Goal: Task Accomplishment & Management: Manage account settings

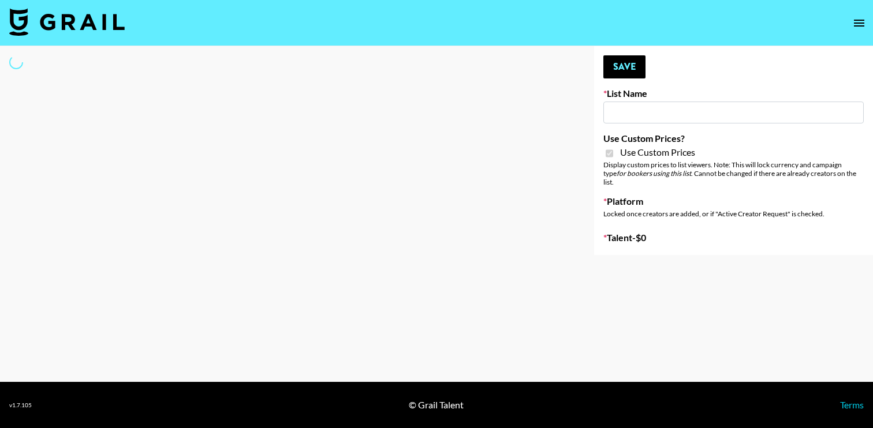
type input "**Noschinko UGC**"
checkbox input "true"
select select "Brand"
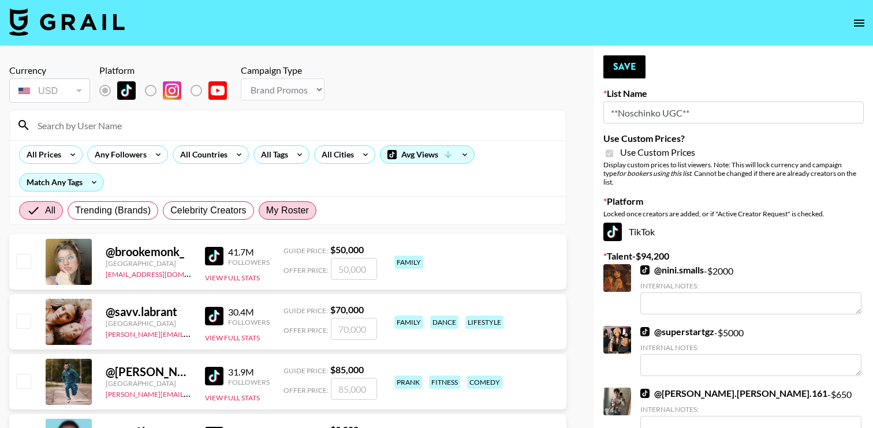
click at [298, 218] on label "My Roster" at bounding box center [288, 210] width 58 height 18
click at [266, 211] on input "My Roster" at bounding box center [266, 211] width 0 height 0
radio input "true"
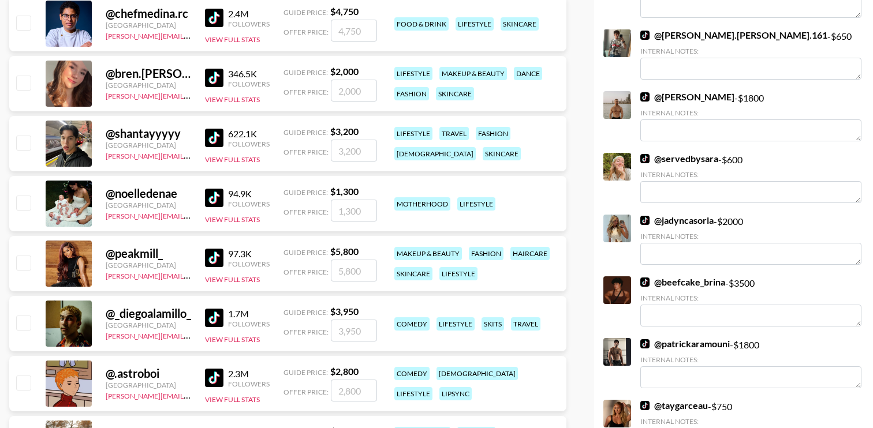
scroll to position [367, 0]
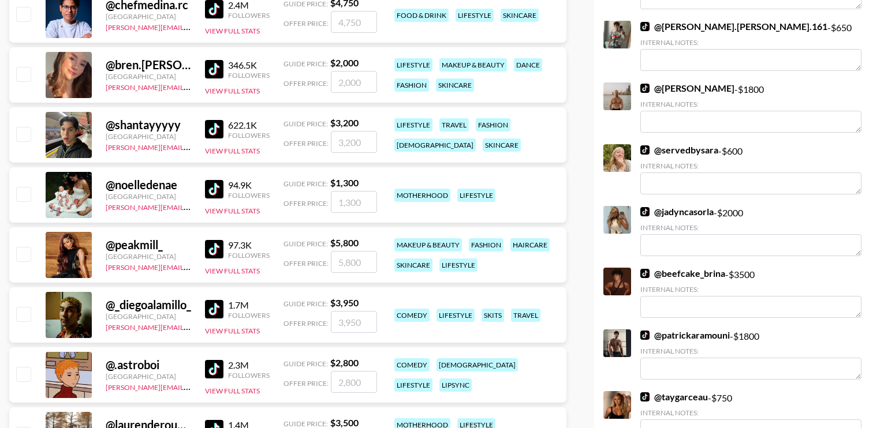
click at [21, 193] on input "checkbox" at bounding box center [23, 194] width 14 height 14
checkbox input "true"
drag, startPoint x: 367, startPoint y: 200, endPoint x: 301, endPoint y: 200, distance: 65.2
click at [301, 200] on div "Offer Price: 1300" at bounding box center [330, 202] width 94 height 22
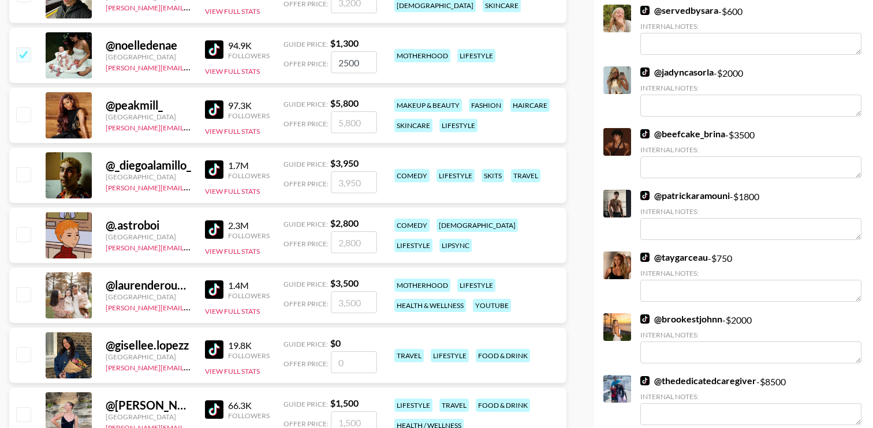
scroll to position [503, 0]
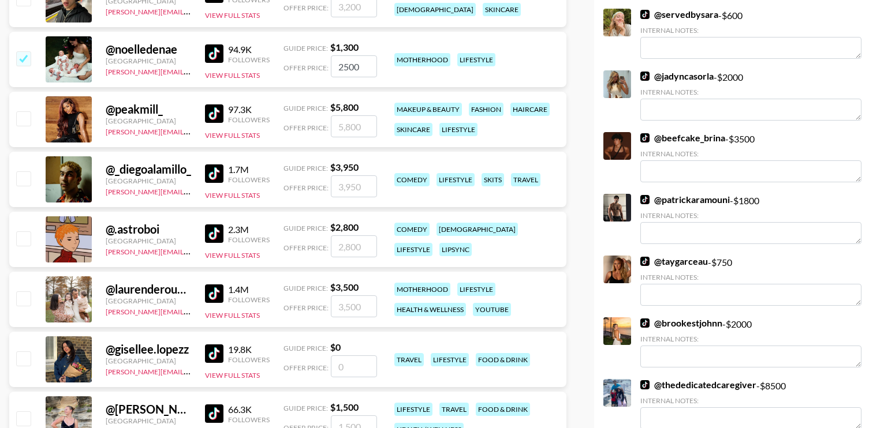
type input "2500"
click at [21, 121] on input "checkbox" at bounding box center [23, 118] width 14 height 14
checkbox input "true"
type input "5800"
drag, startPoint x: 365, startPoint y: 128, endPoint x: 334, endPoint y: 127, distance: 31.2
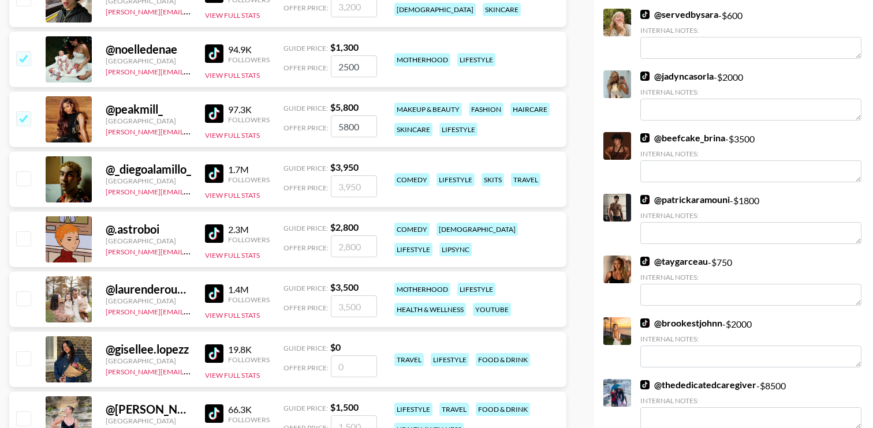
click at [335, 127] on input "5800" at bounding box center [354, 126] width 46 height 22
checkbox input "false"
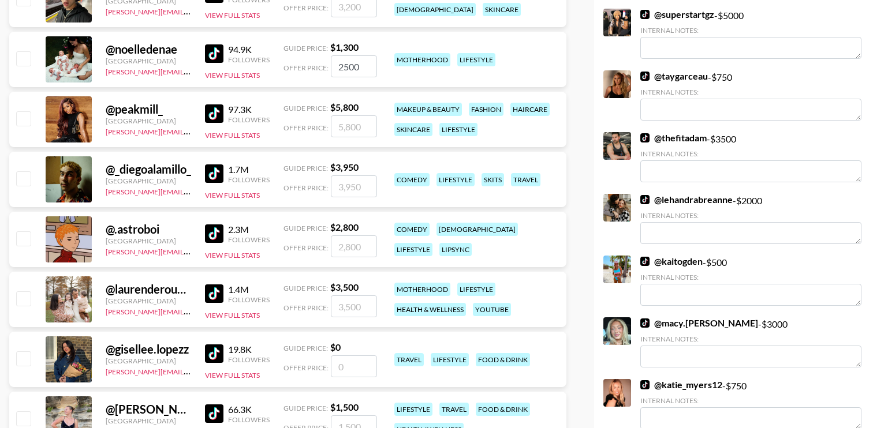
checkbox input "false"
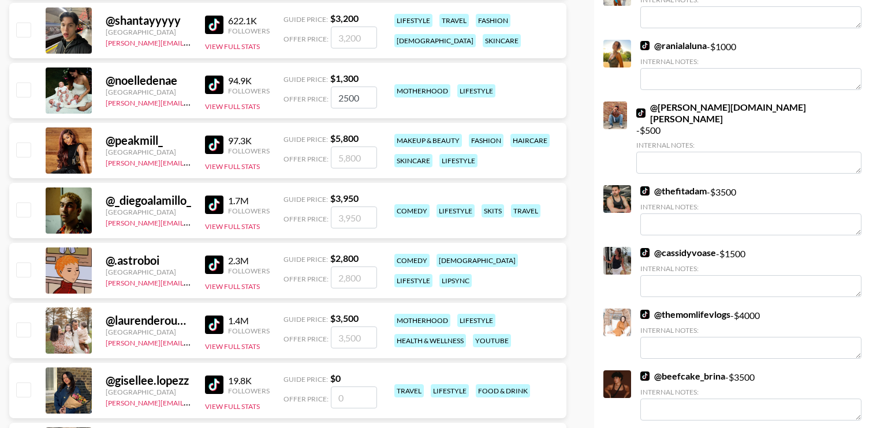
scroll to position [453, 0]
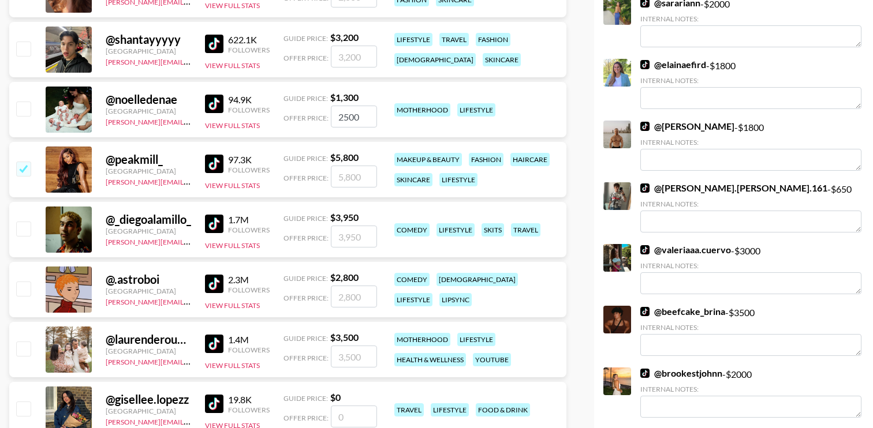
checkbox input "true"
type input "7800"
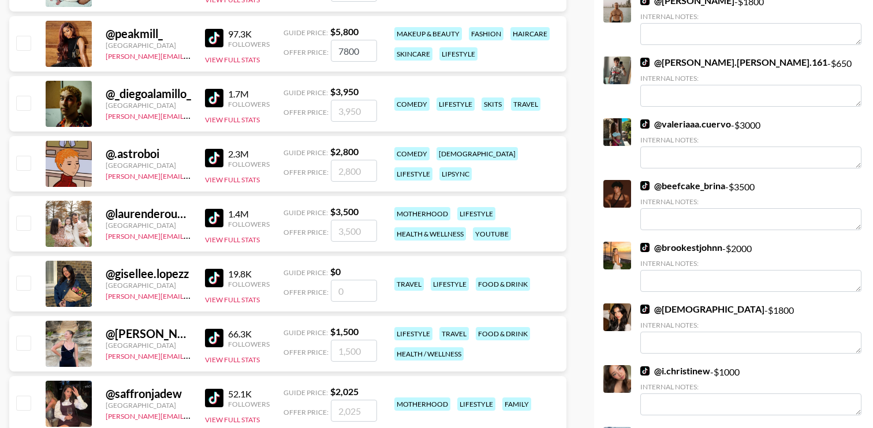
checkbox input "false"
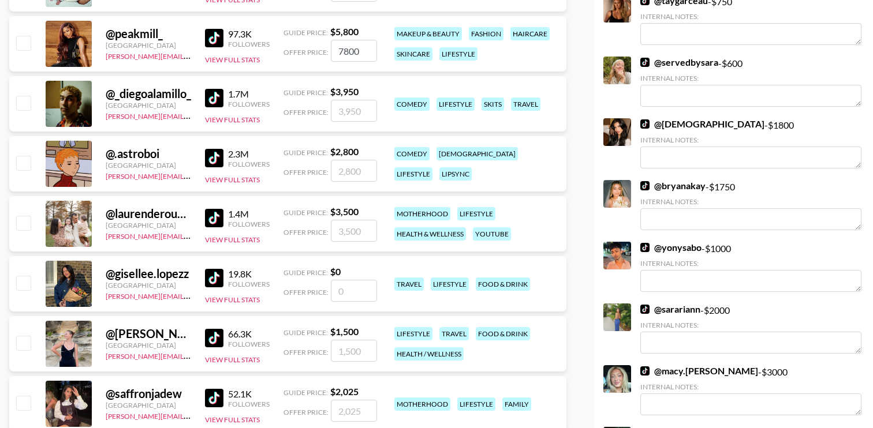
scroll to position [584, 0]
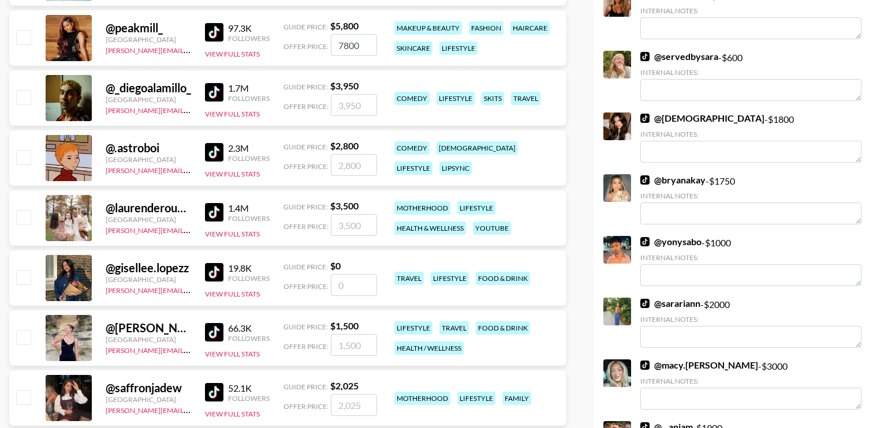
type input "7800"
click at [24, 224] on input "checkbox" at bounding box center [23, 217] width 14 height 14
checkbox input "true"
type input "3500"
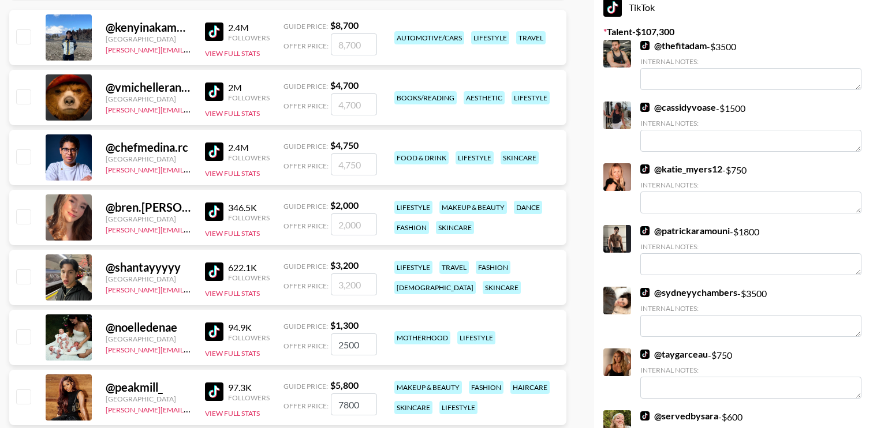
scroll to position [0, 0]
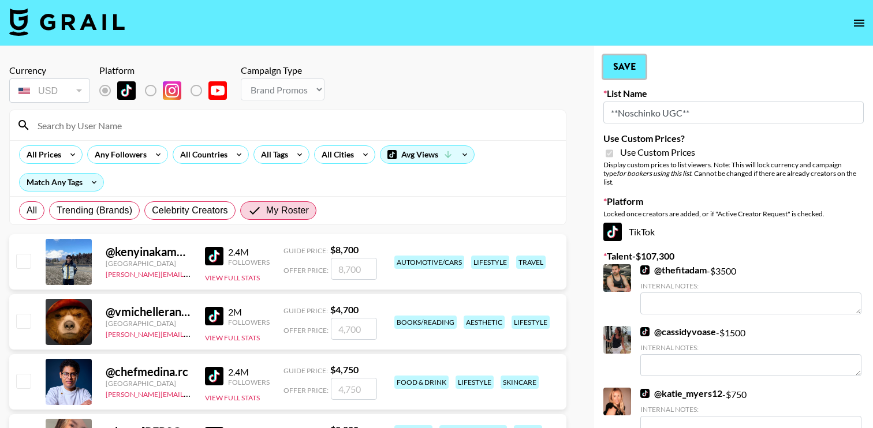
click at [636, 70] on button "Save" at bounding box center [624, 66] width 42 height 23
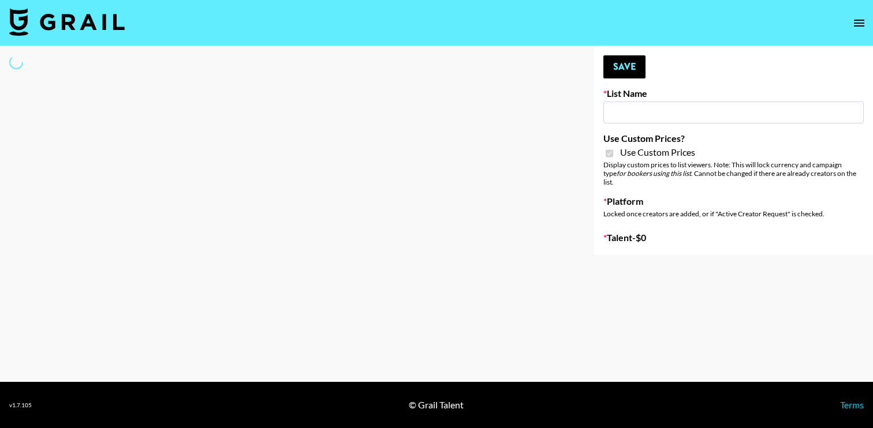
type input "LISEN Watch"
checkbox input "true"
select select "Brand"
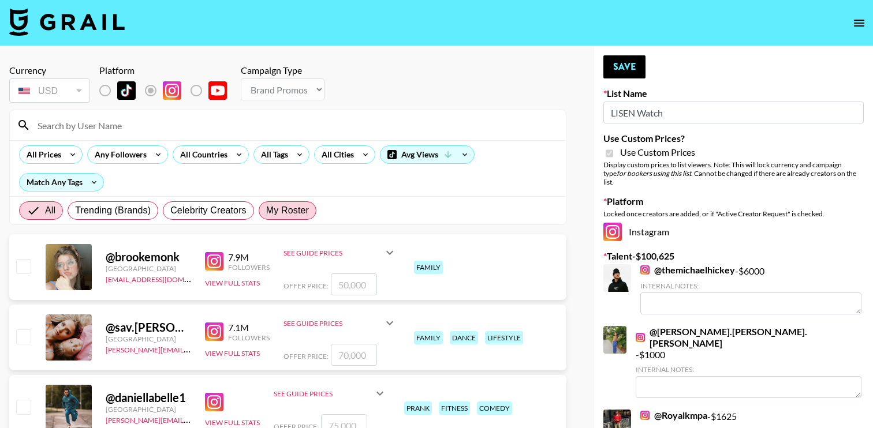
click at [273, 207] on span "My Roster" at bounding box center [287, 211] width 43 height 14
click at [266, 211] on input "My Roster" at bounding box center [266, 211] width 0 height 0
radio input "true"
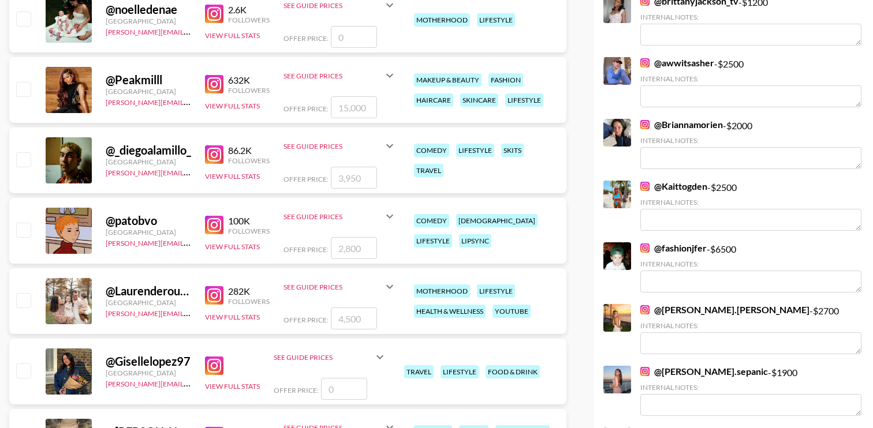
scroll to position [605, 0]
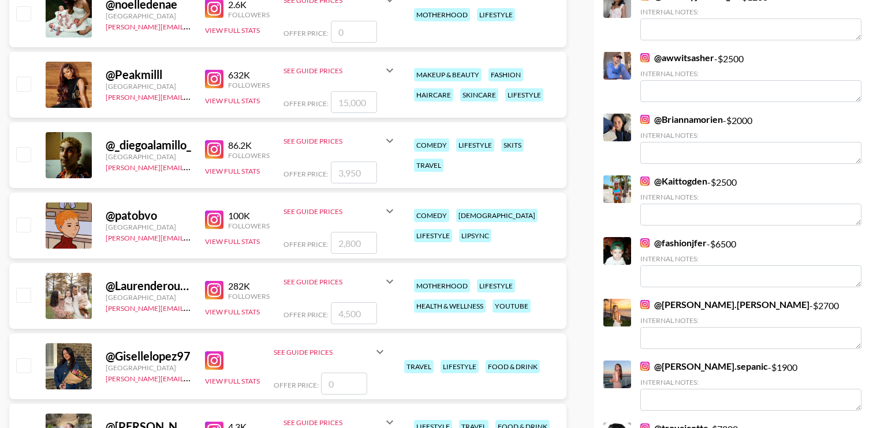
click at [28, 297] on input "checkbox" at bounding box center [23, 295] width 14 height 14
checkbox input "true"
type input "4500"
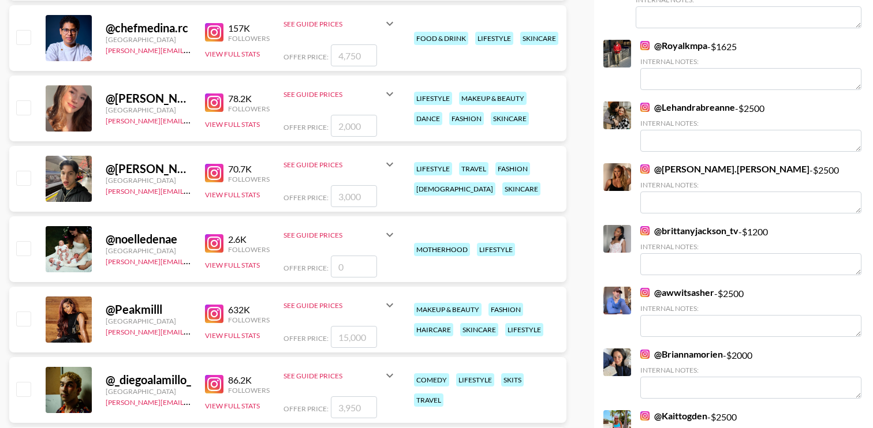
scroll to position [0, 0]
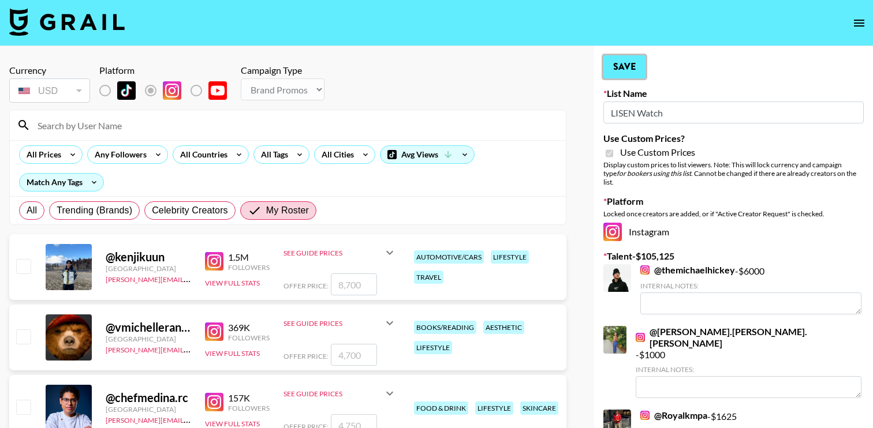
click at [632, 67] on button "Save" at bounding box center [624, 66] width 42 height 23
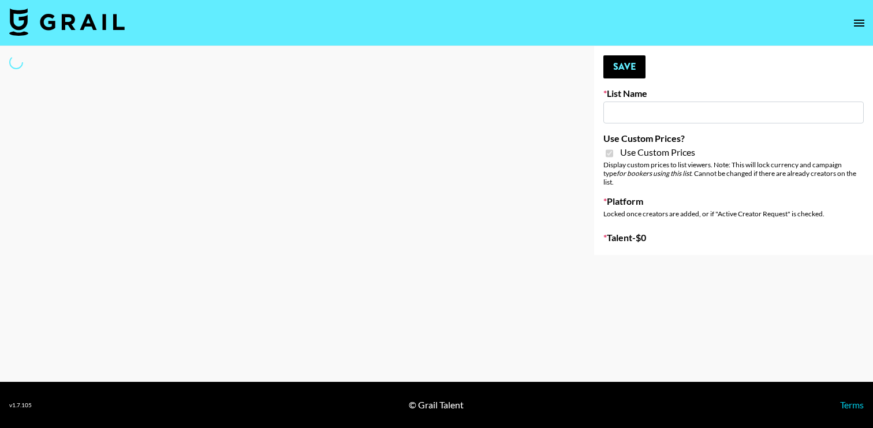
type input "Hetras"
checkbox input "true"
select select "Brand"
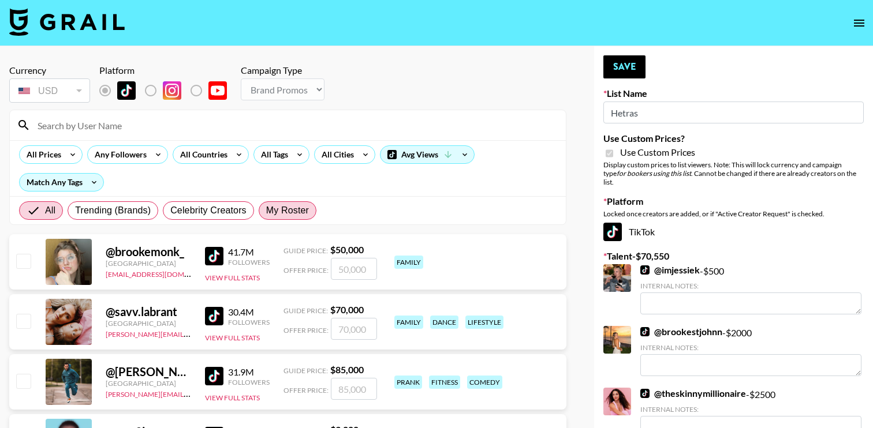
click at [270, 211] on span "My Roster" at bounding box center [287, 211] width 43 height 14
click at [266, 211] on input "My Roster" at bounding box center [266, 211] width 0 height 0
radio input "true"
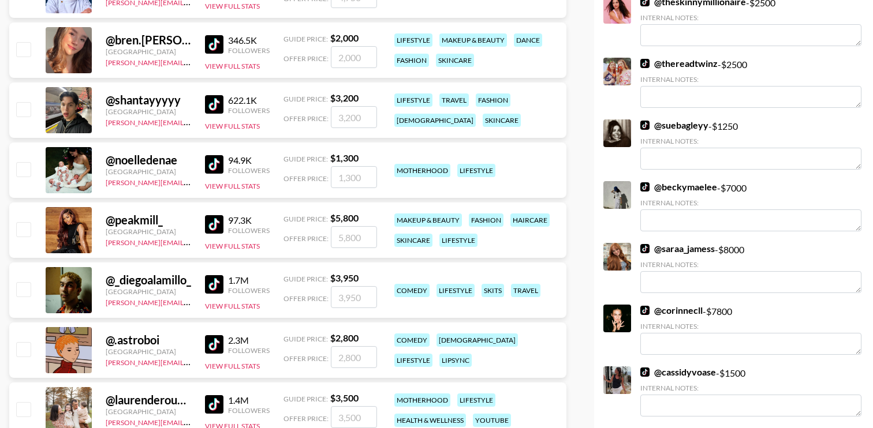
scroll to position [393, 0]
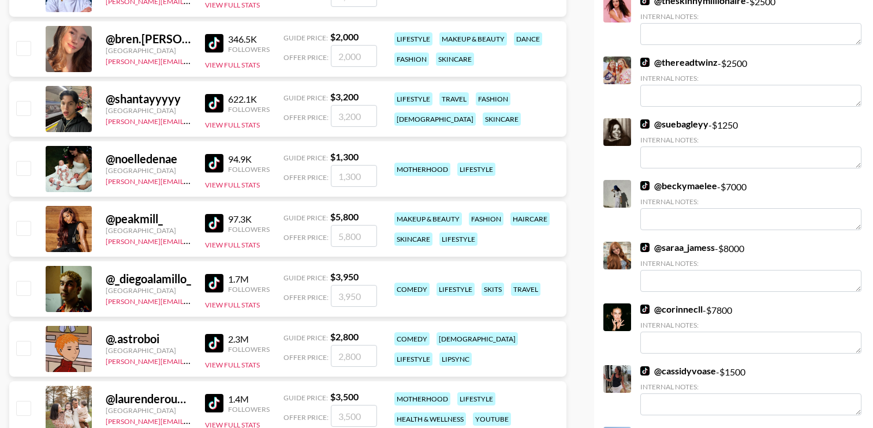
drag, startPoint x: 367, startPoint y: 178, endPoint x: 319, endPoint y: 178, distance: 48.5
click at [319, 178] on div "Offer Price:" at bounding box center [330, 176] width 94 height 22
checkbox input "true"
type input "1500"
click at [25, 227] on input "checkbox" at bounding box center [23, 228] width 14 height 14
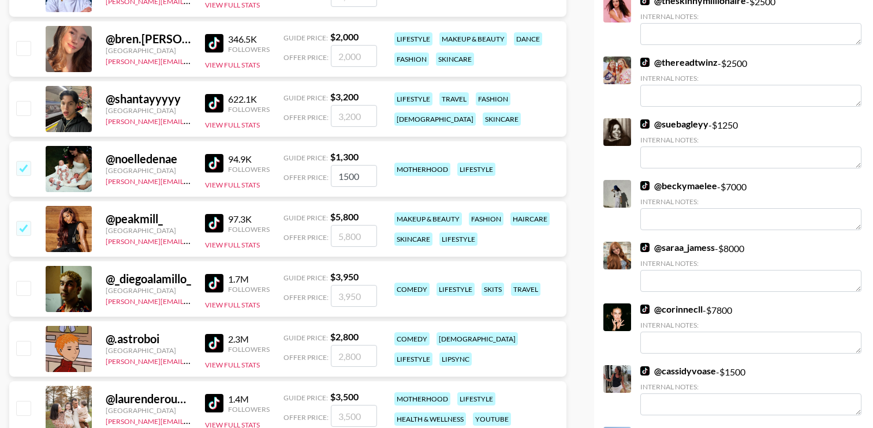
checkbox input "true"
type input "5800"
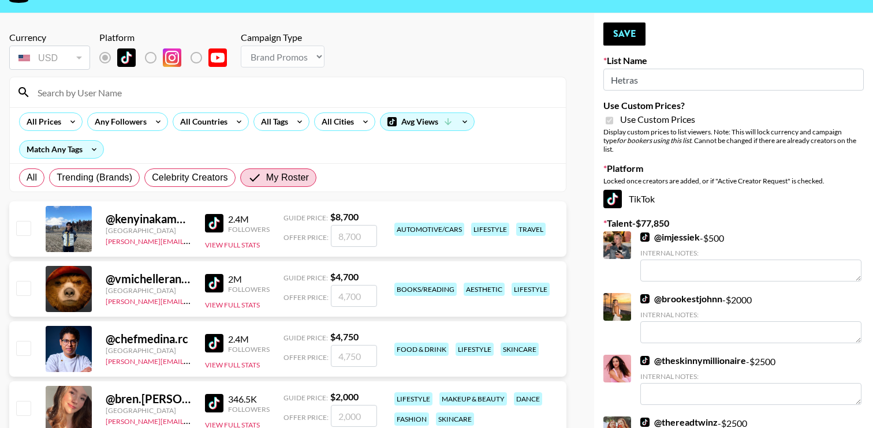
scroll to position [0, 0]
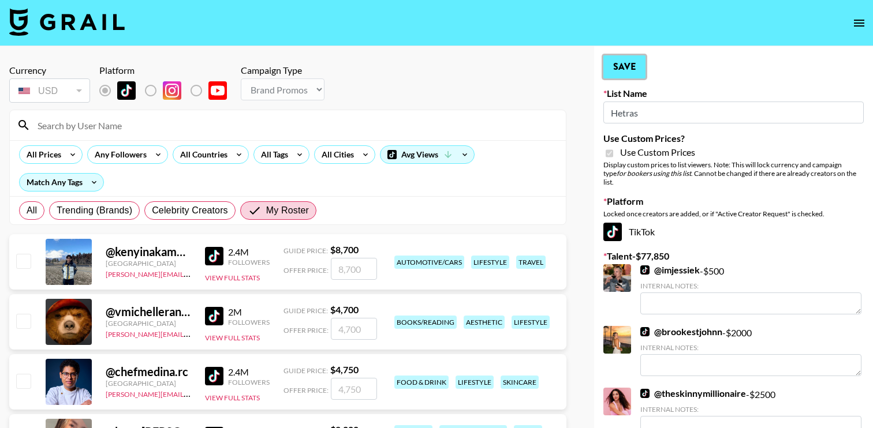
click at [619, 64] on button "Save" at bounding box center [624, 66] width 42 height 23
